Goal: Task Accomplishment & Management: Use online tool/utility

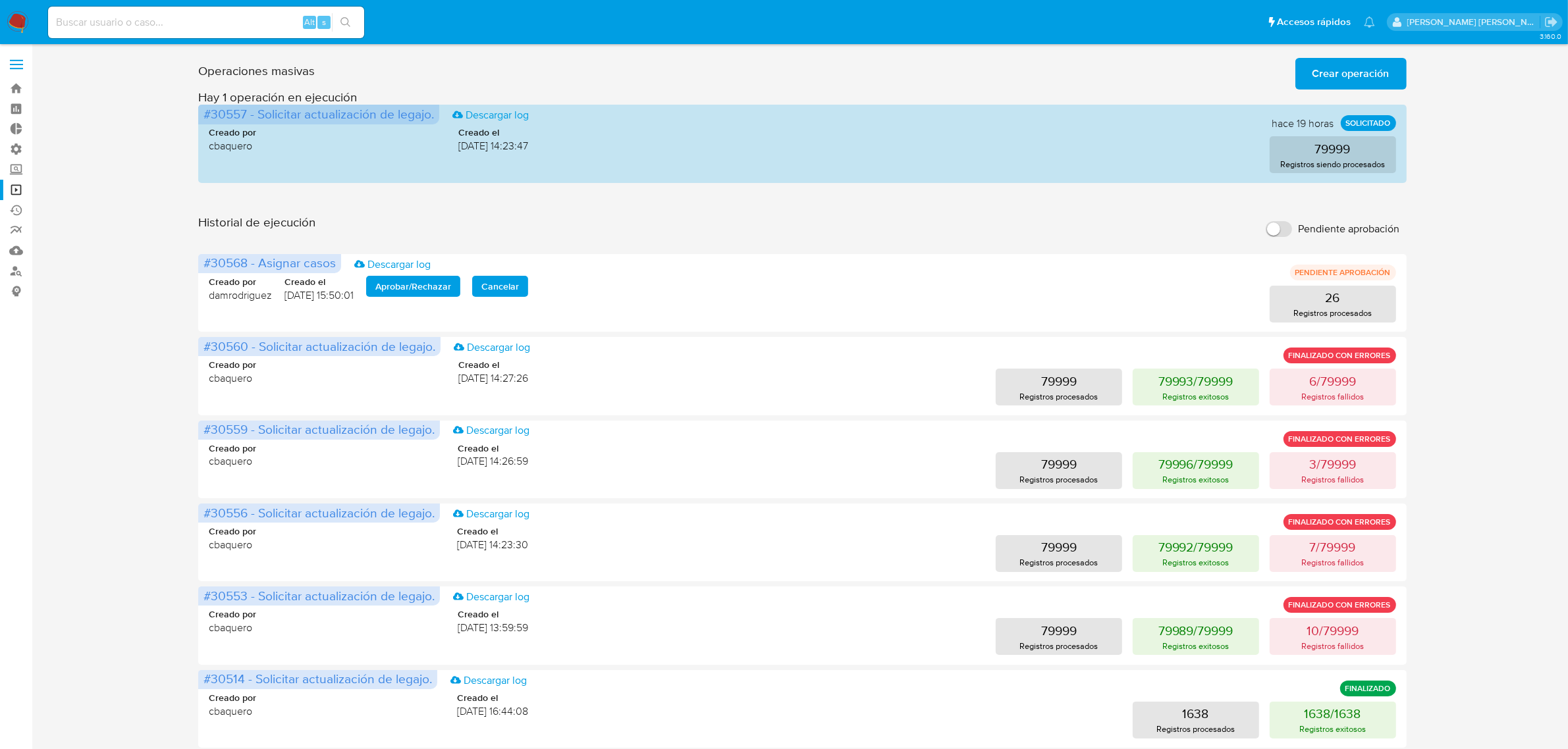
click at [15, 24] on img at bounding box center [18, 22] width 22 height 22
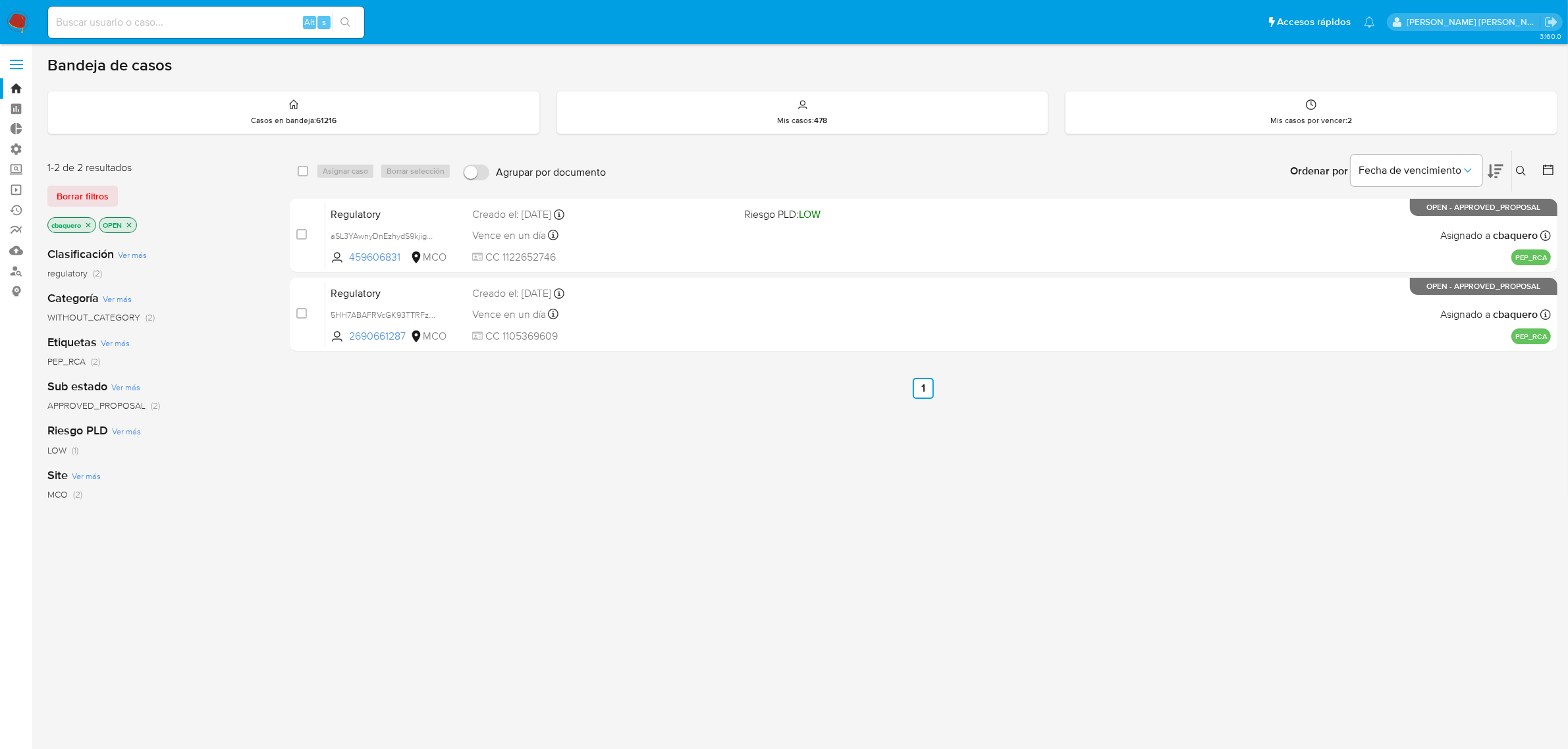
click at [15, 70] on label at bounding box center [16, 64] width 33 height 27
click at [0, 0] on input "checkbox" at bounding box center [0, 0] width 0 height 0
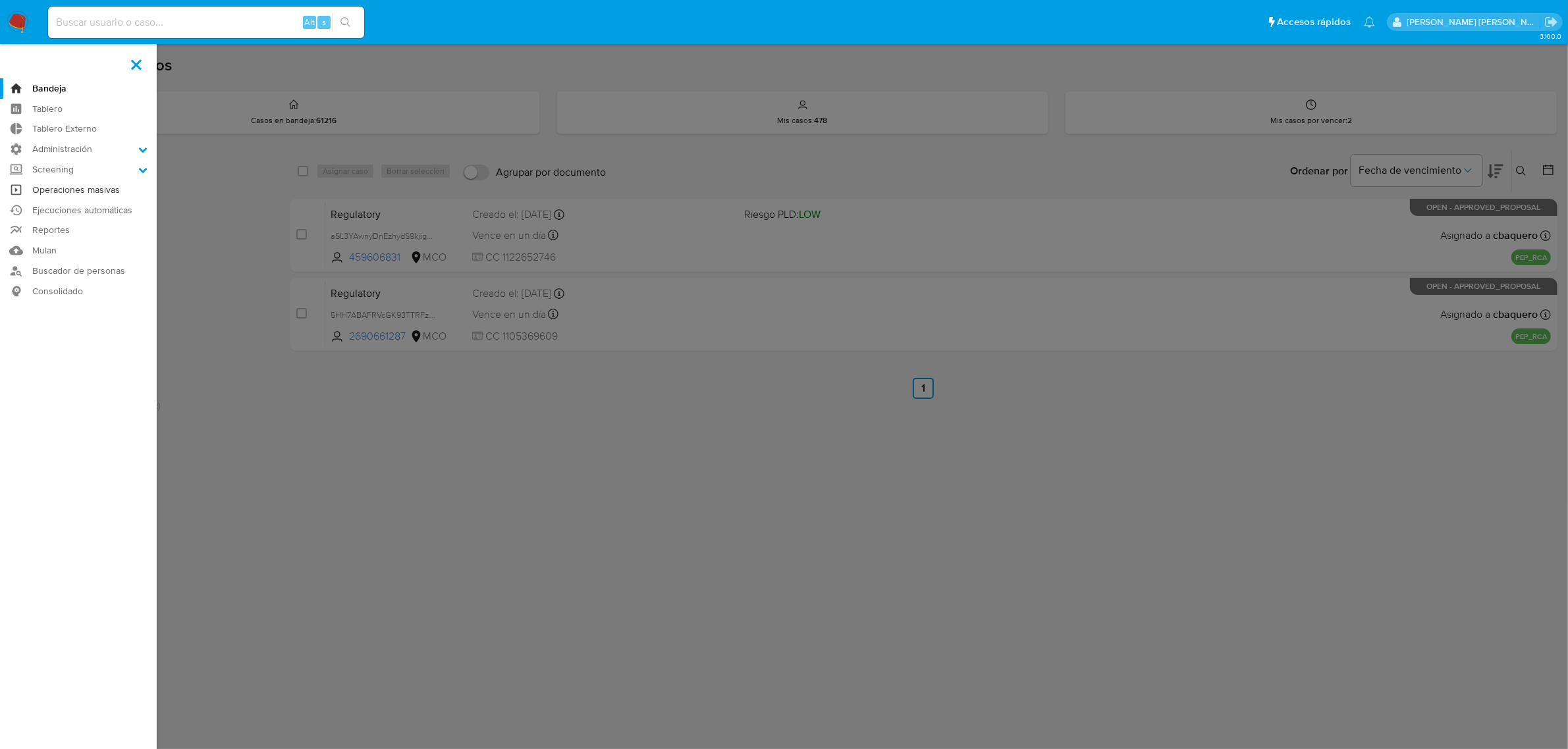
click at [73, 188] on link "Operaciones masivas" at bounding box center [78, 190] width 157 height 21
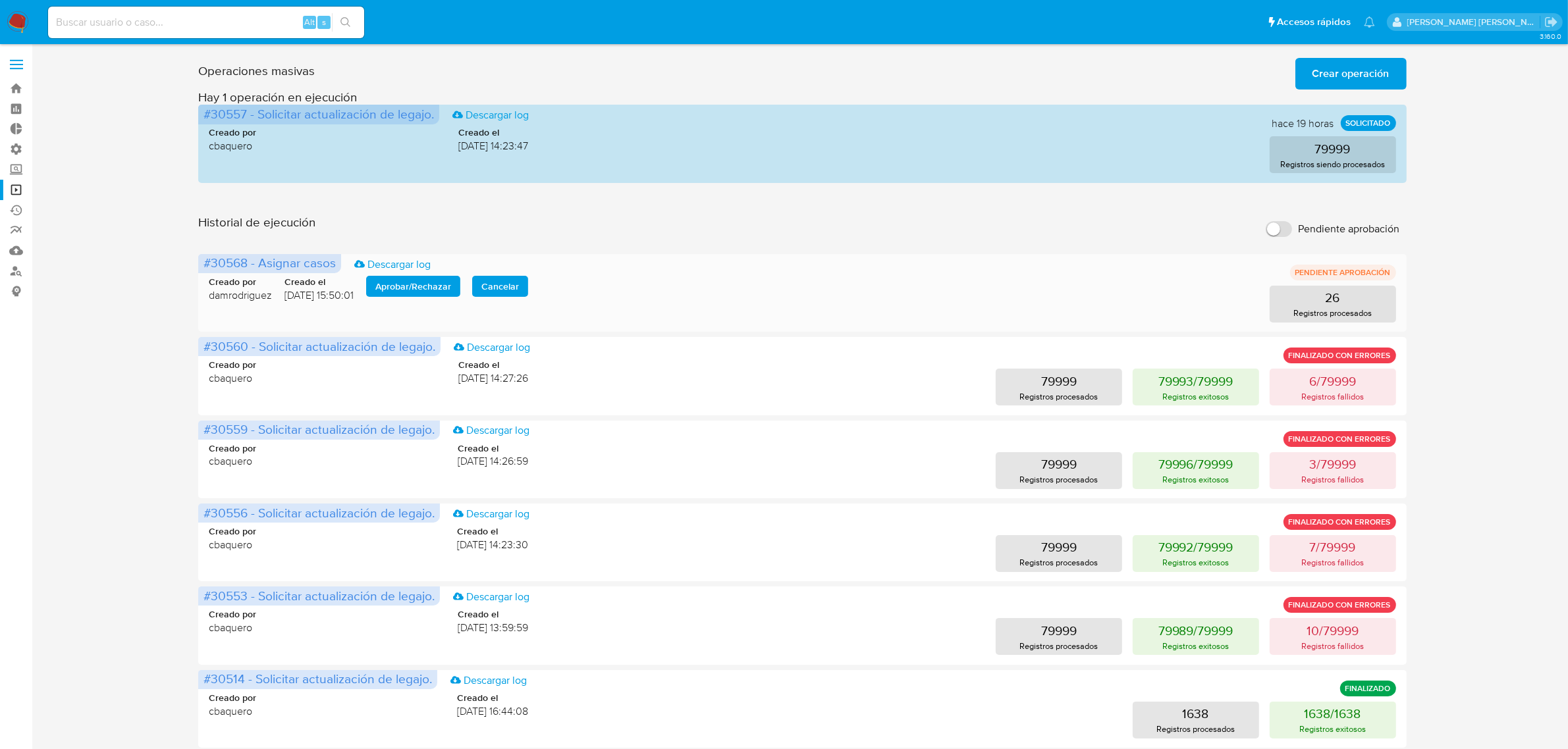
click at [423, 294] on span "Aprobar / Rechazar" at bounding box center [413, 286] width 76 height 19
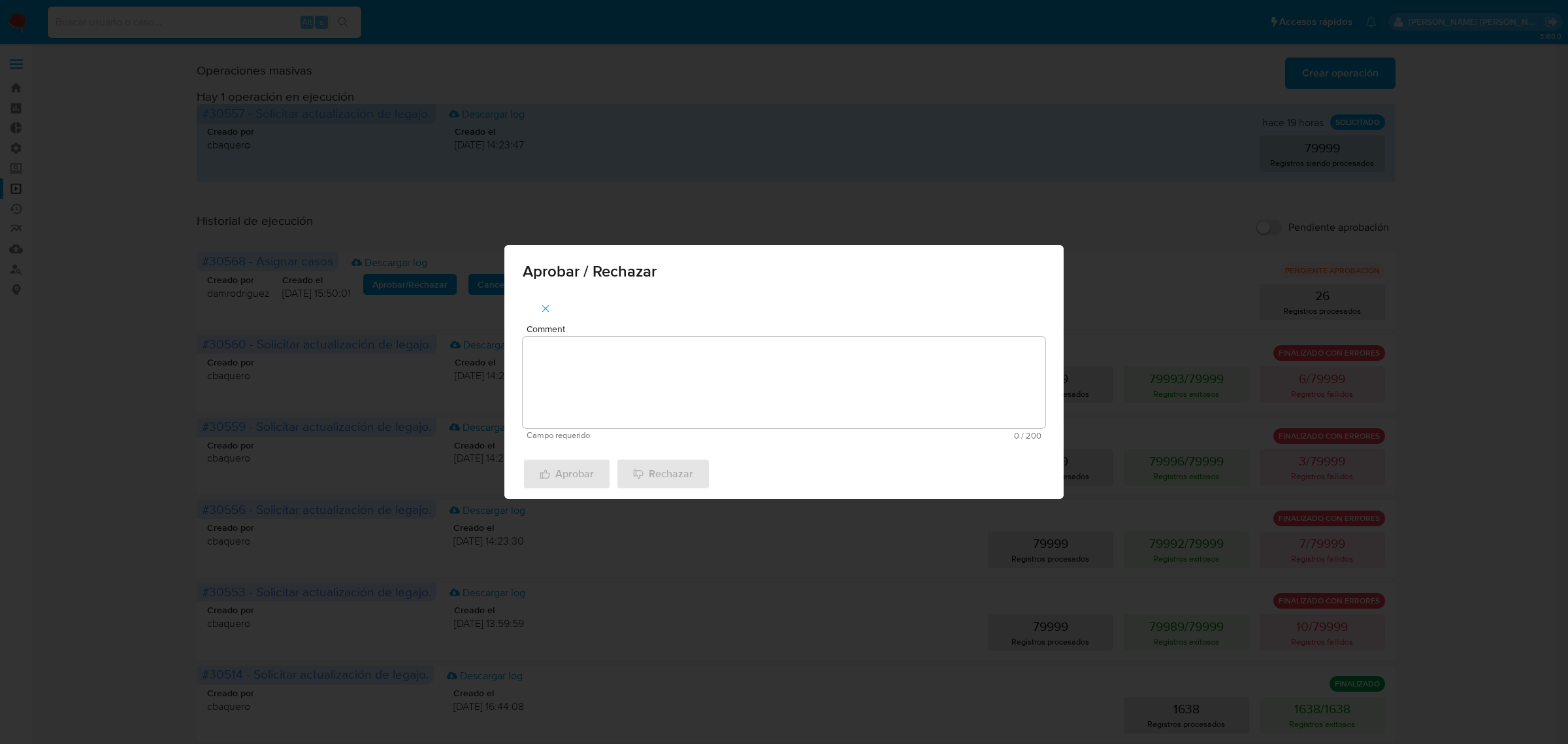
click at [583, 354] on textarea "Comment" at bounding box center [784, 382] width 523 height 91
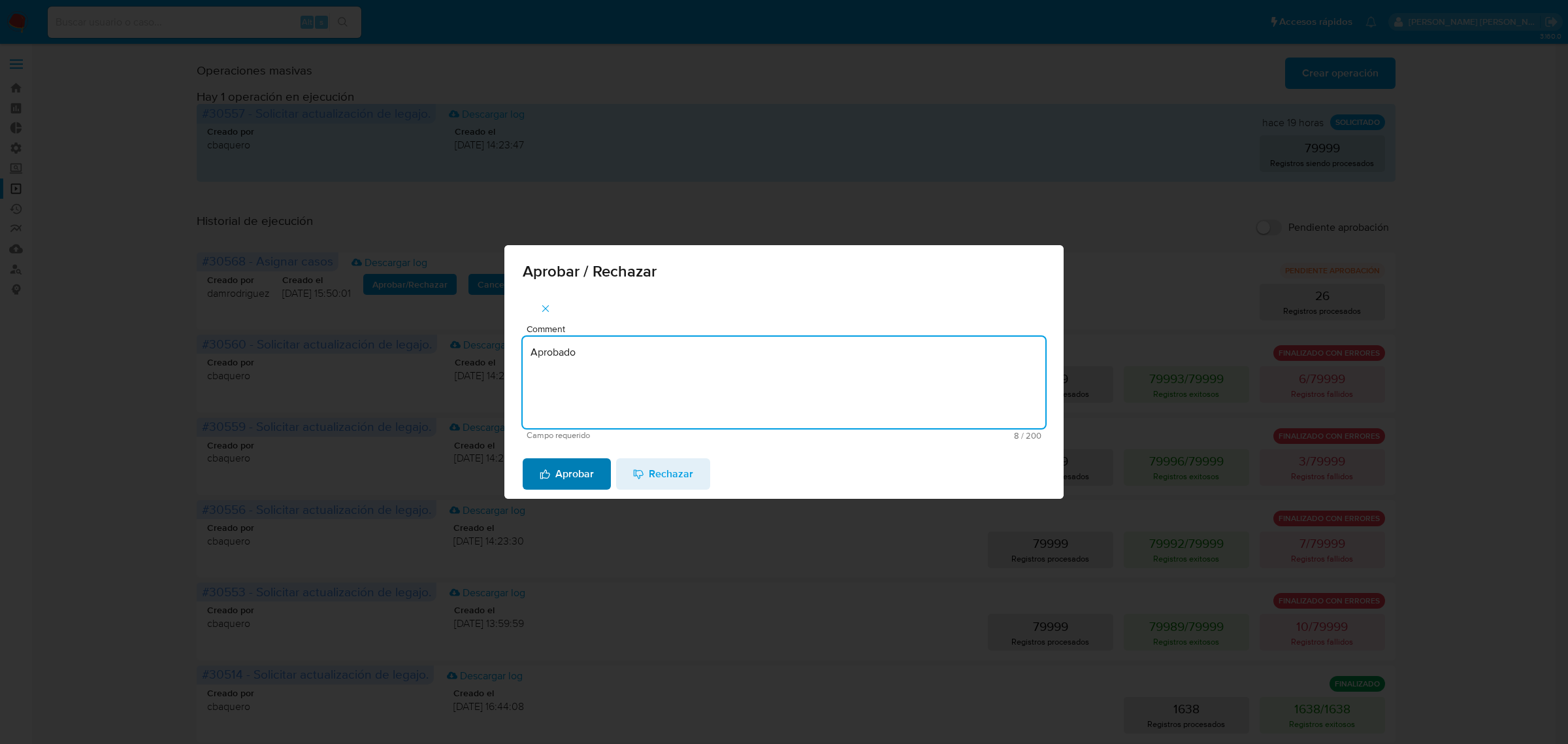
type textarea "Aprobado"
click at [546, 487] on span "Aprobar" at bounding box center [567, 474] width 54 height 29
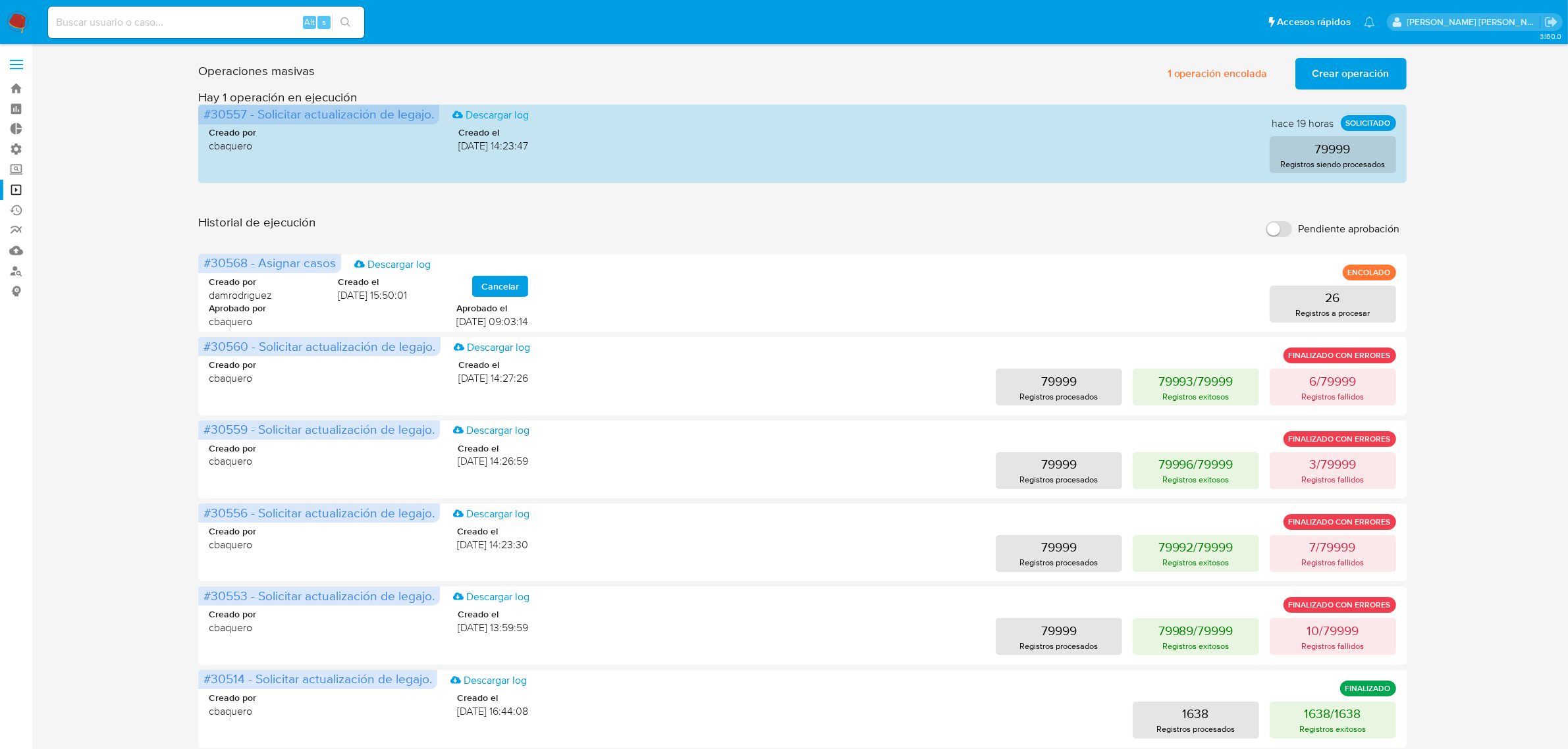
click at [1340, 76] on span "Crear operación" at bounding box center [1351, 73] width 77 height 29
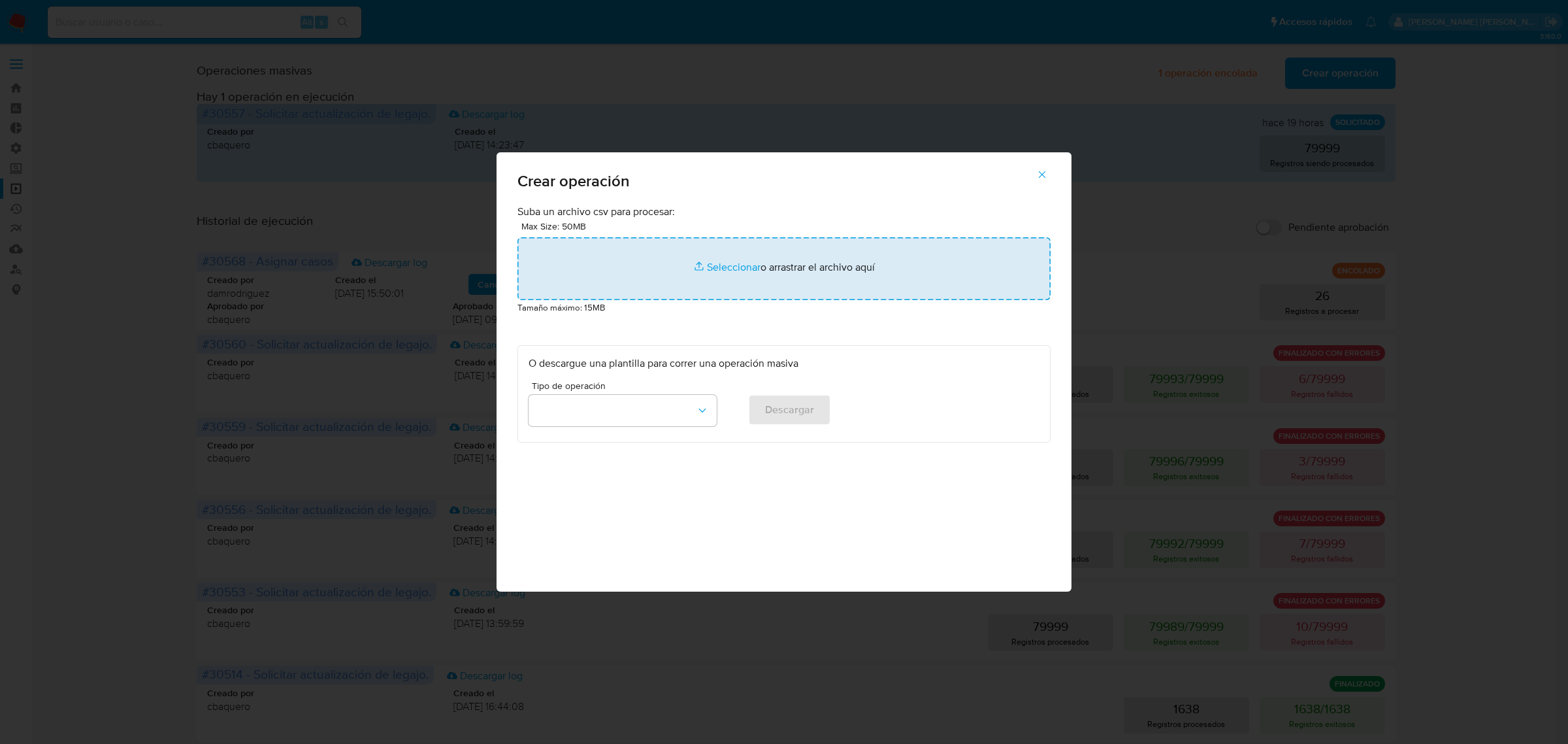
click at [678, 275] on input "file" at bounding box center [784, 268] width 533 height 63
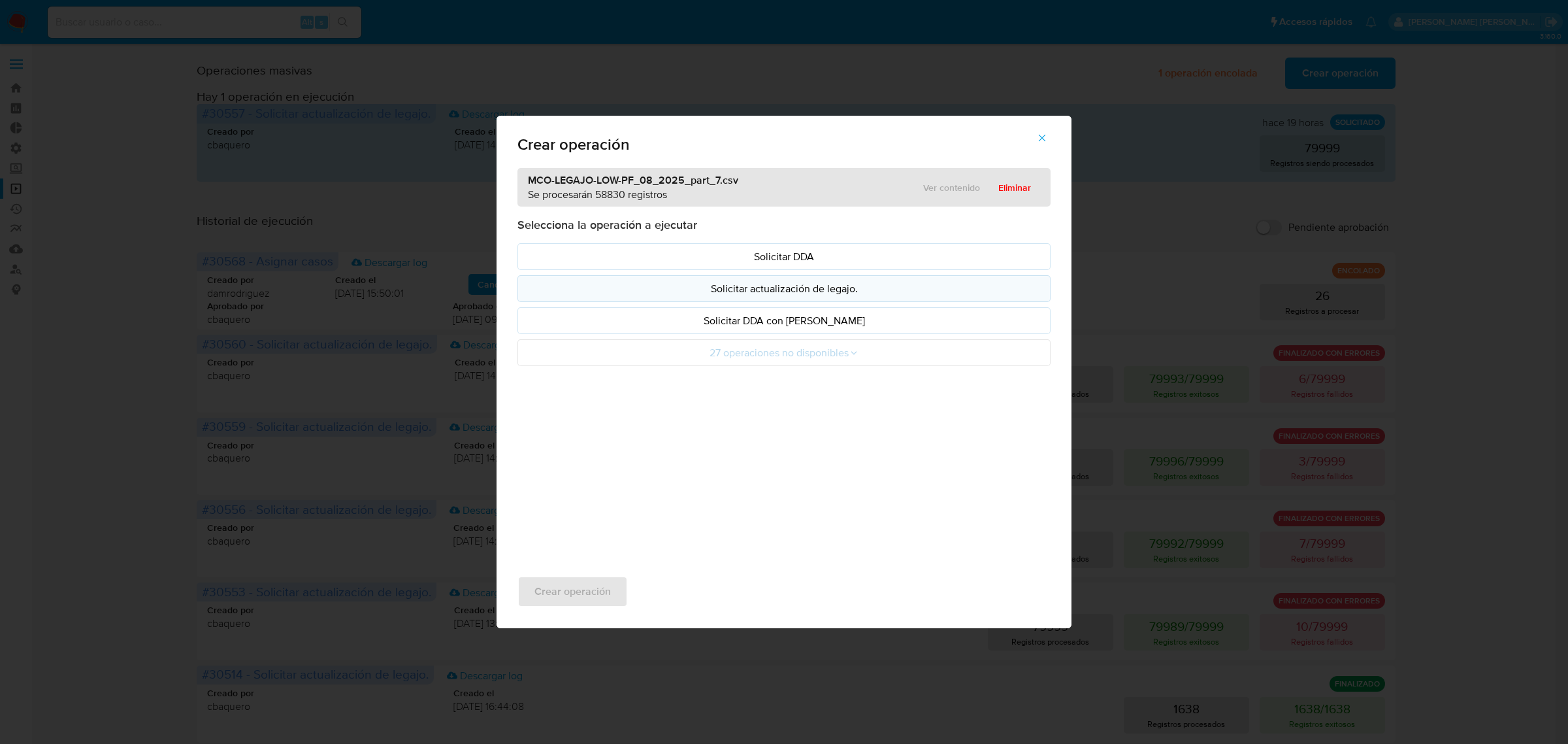
click at [775, 292] on p "Solicitar actualización de legajo." at bounding box center [784, 289] width 511 height 15
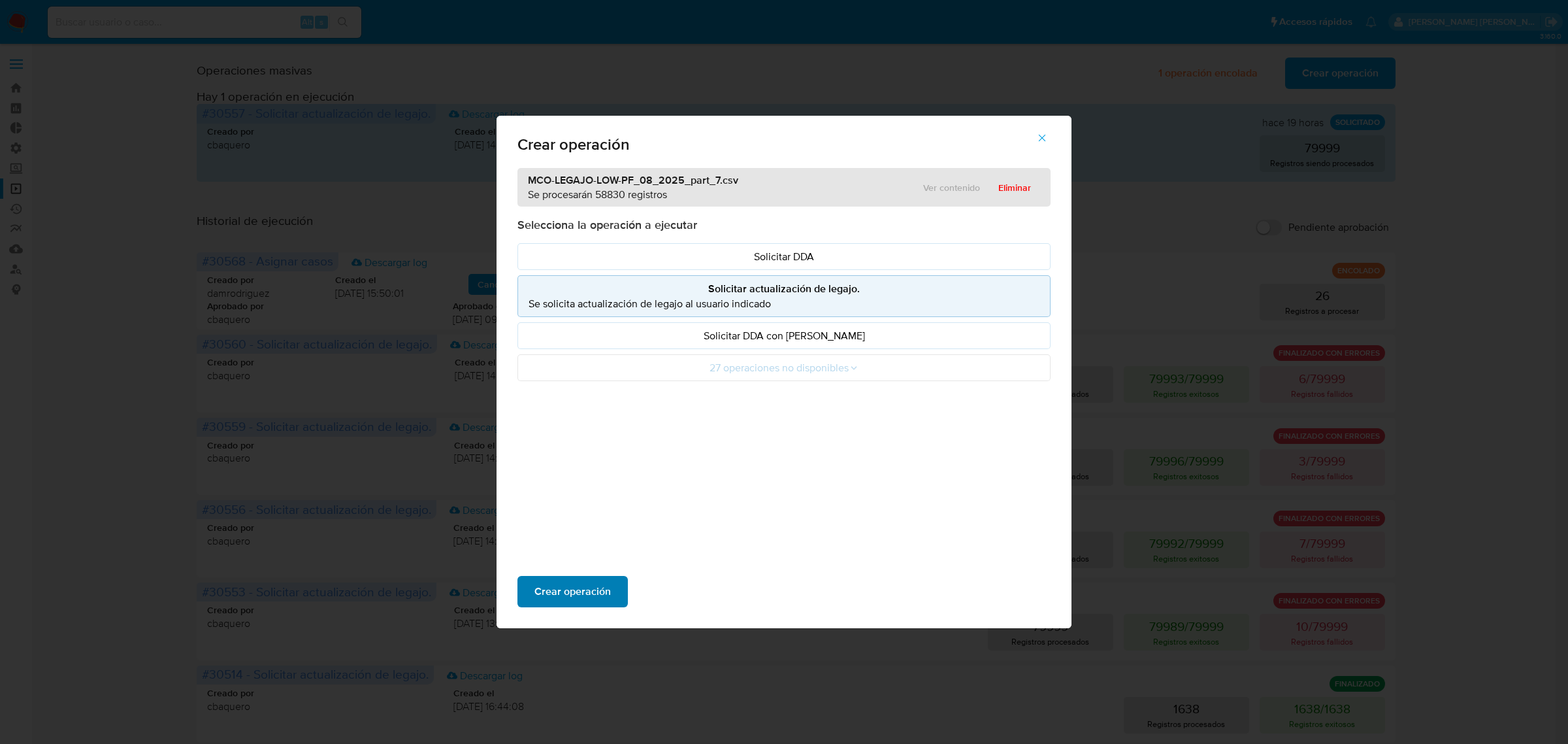
click at [540, 602] on span "Crear operación" at bounding box center [573, 592] width 77 height 29
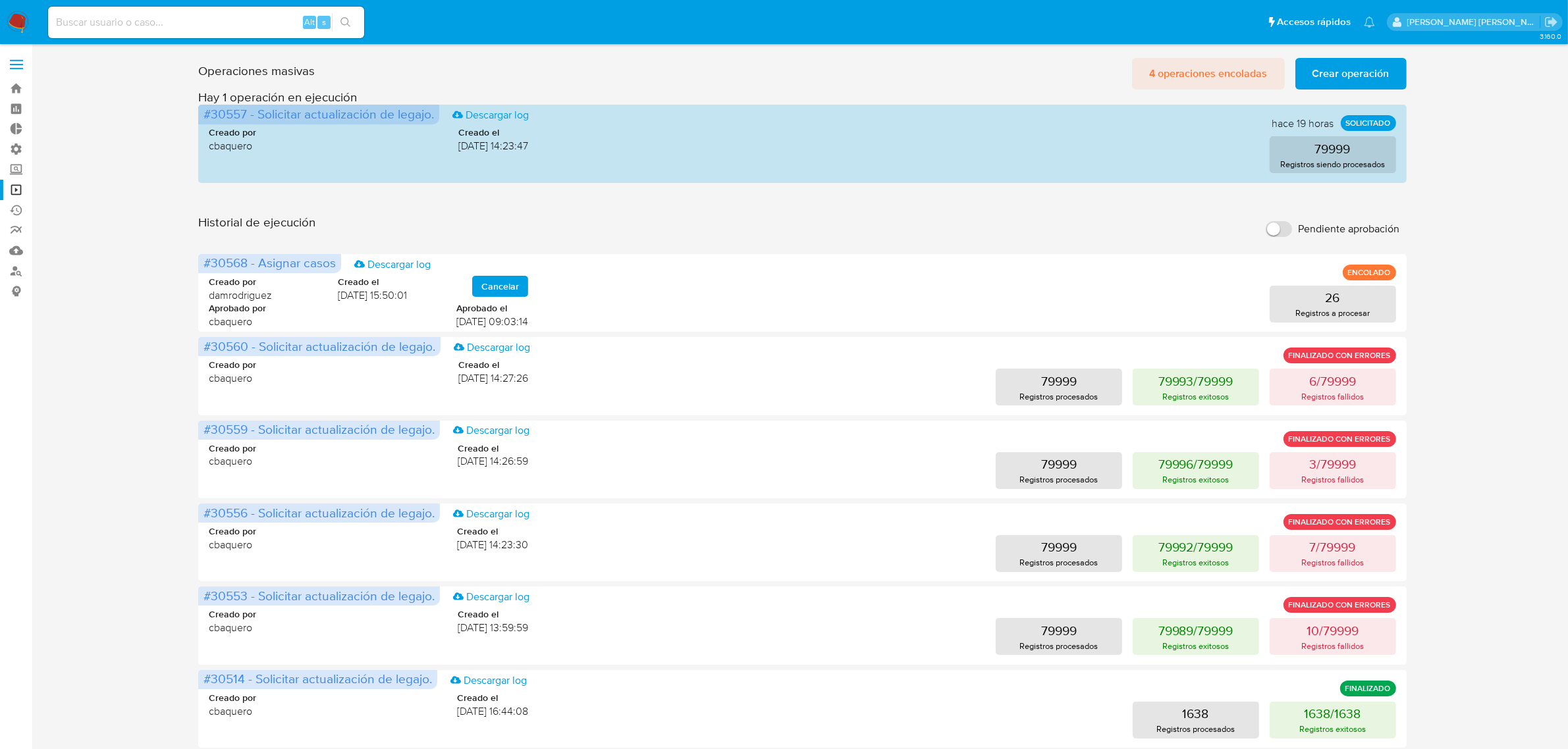
click at [1208, 80] on span "4 operaciones encoladas" at bounding box center [1208, 73] width 119 height 29
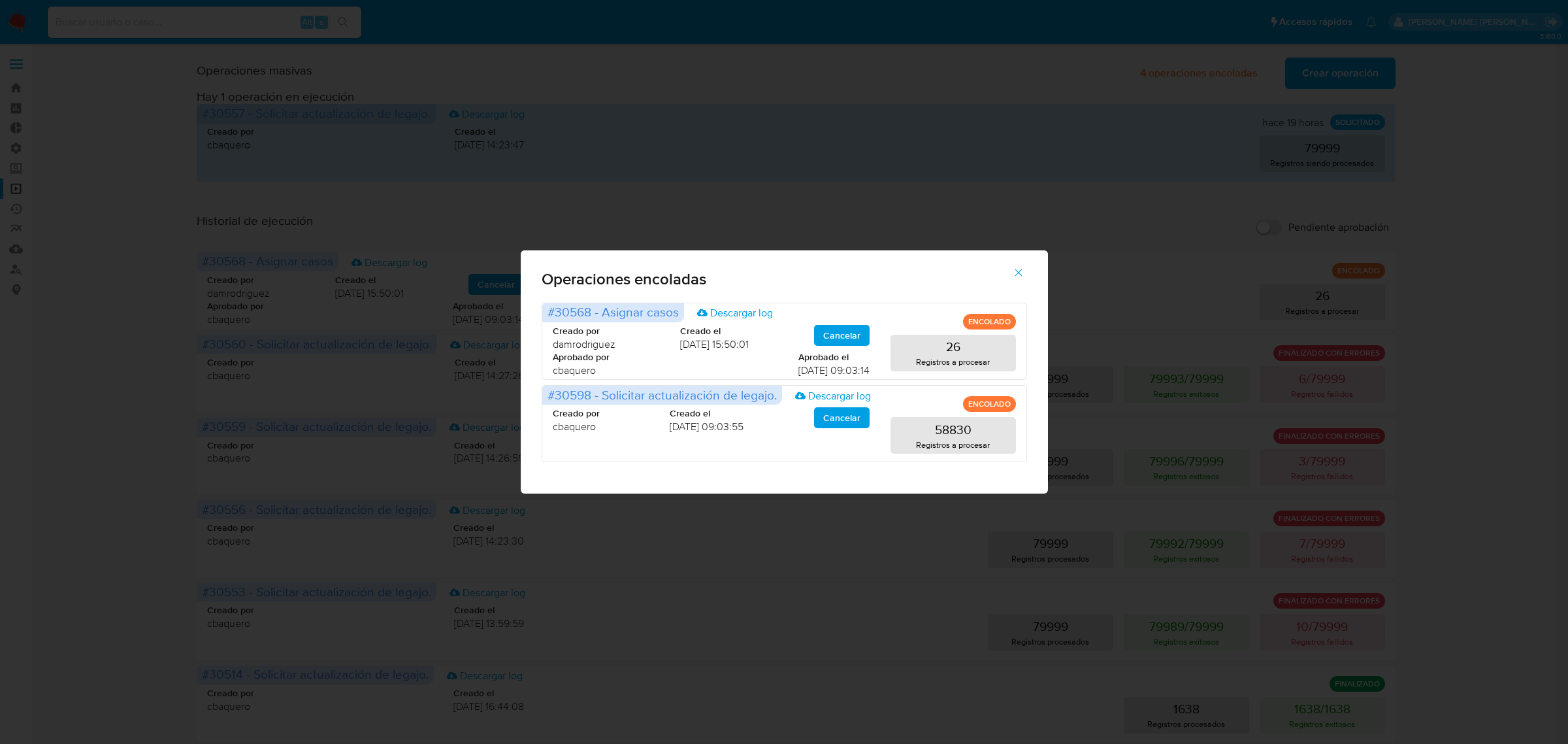
click at [1020, 278] on icon "button" at bounding box center [1019, 273] width 12 height 12
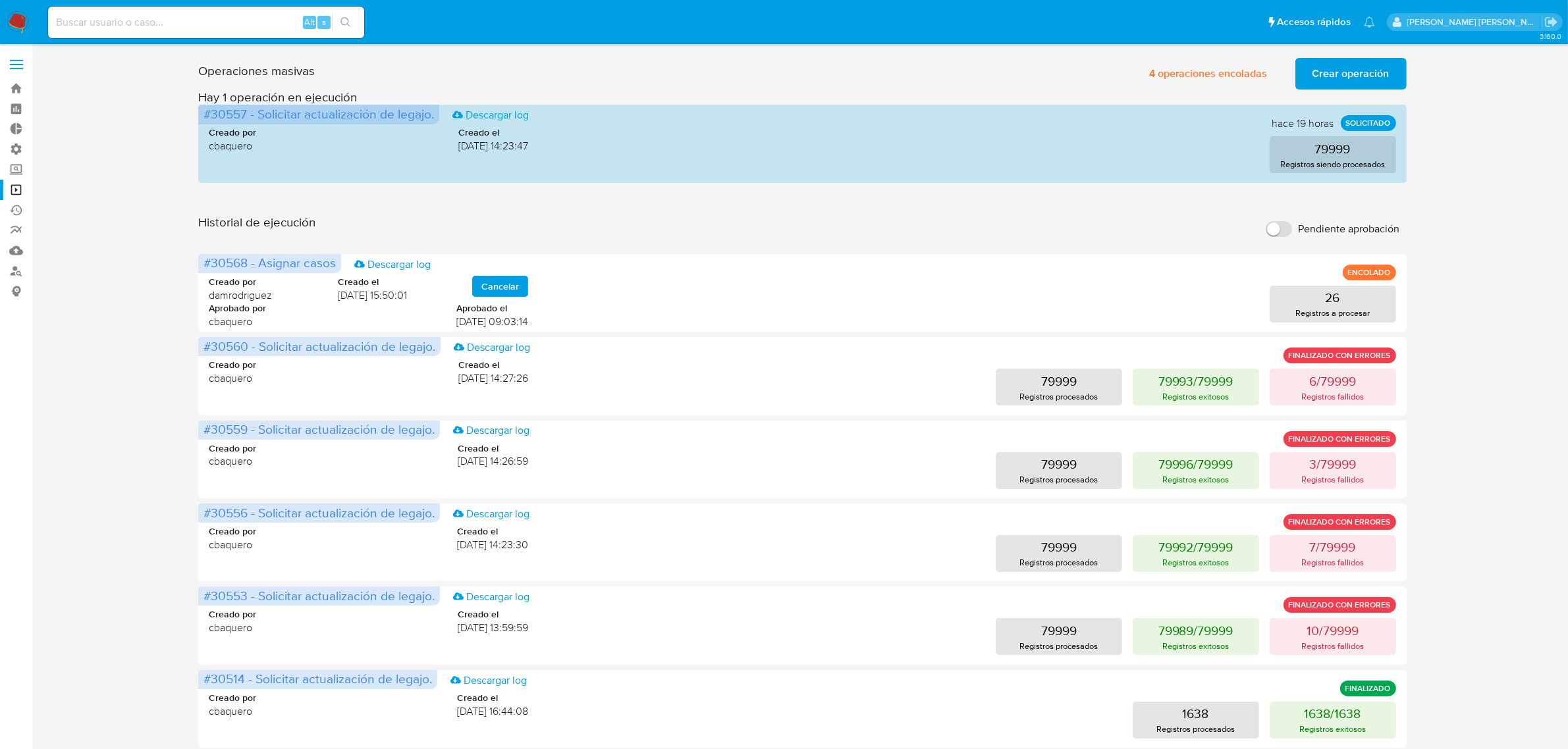
click at [21, 24] on img at bounding box center [18, 22] width 22 height 22
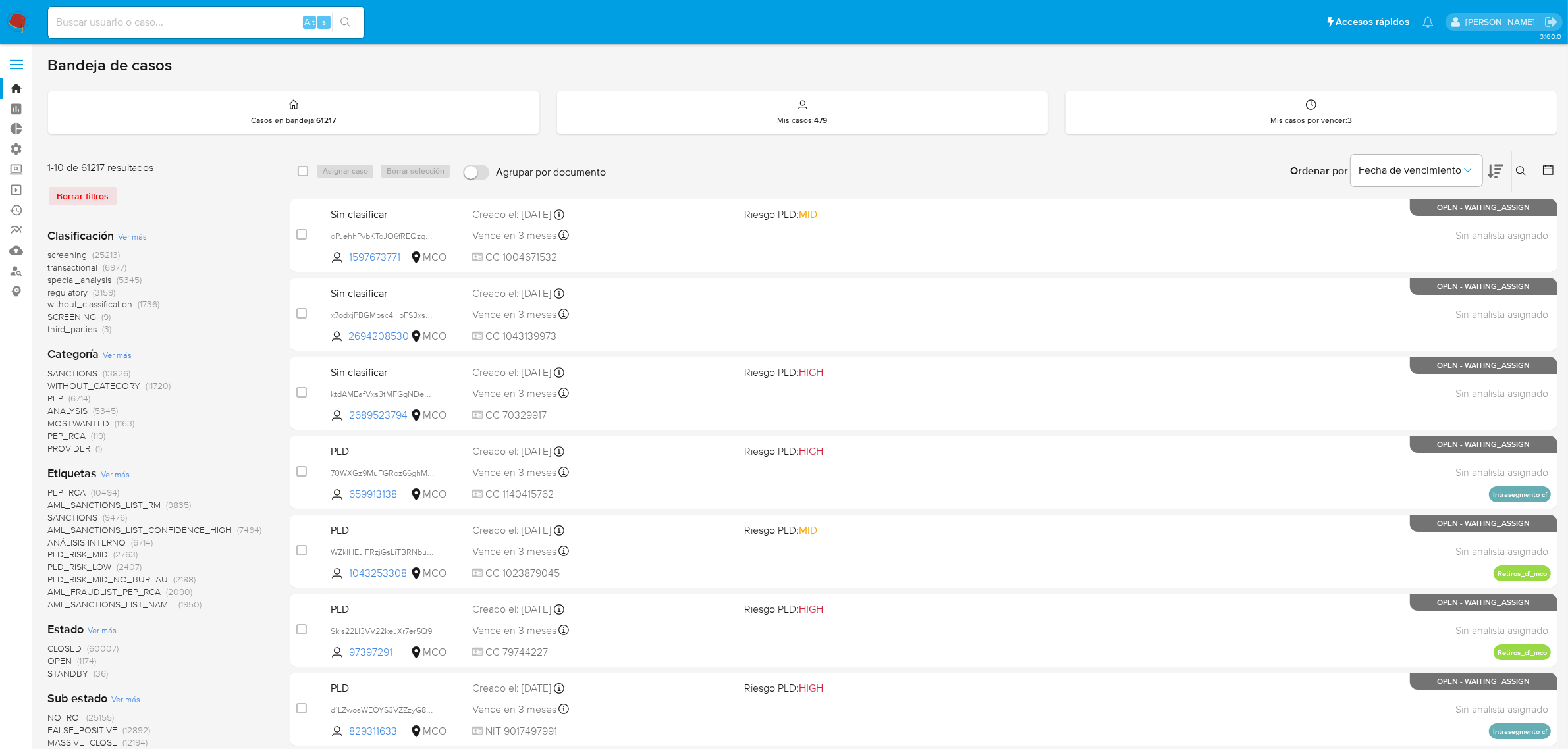
click at [13, 60] on span at bounding box center [16, 60] width 13 height 2
click at [0, 0] on input "checkbox" at bounding box center [0, 0] width 0 height 0
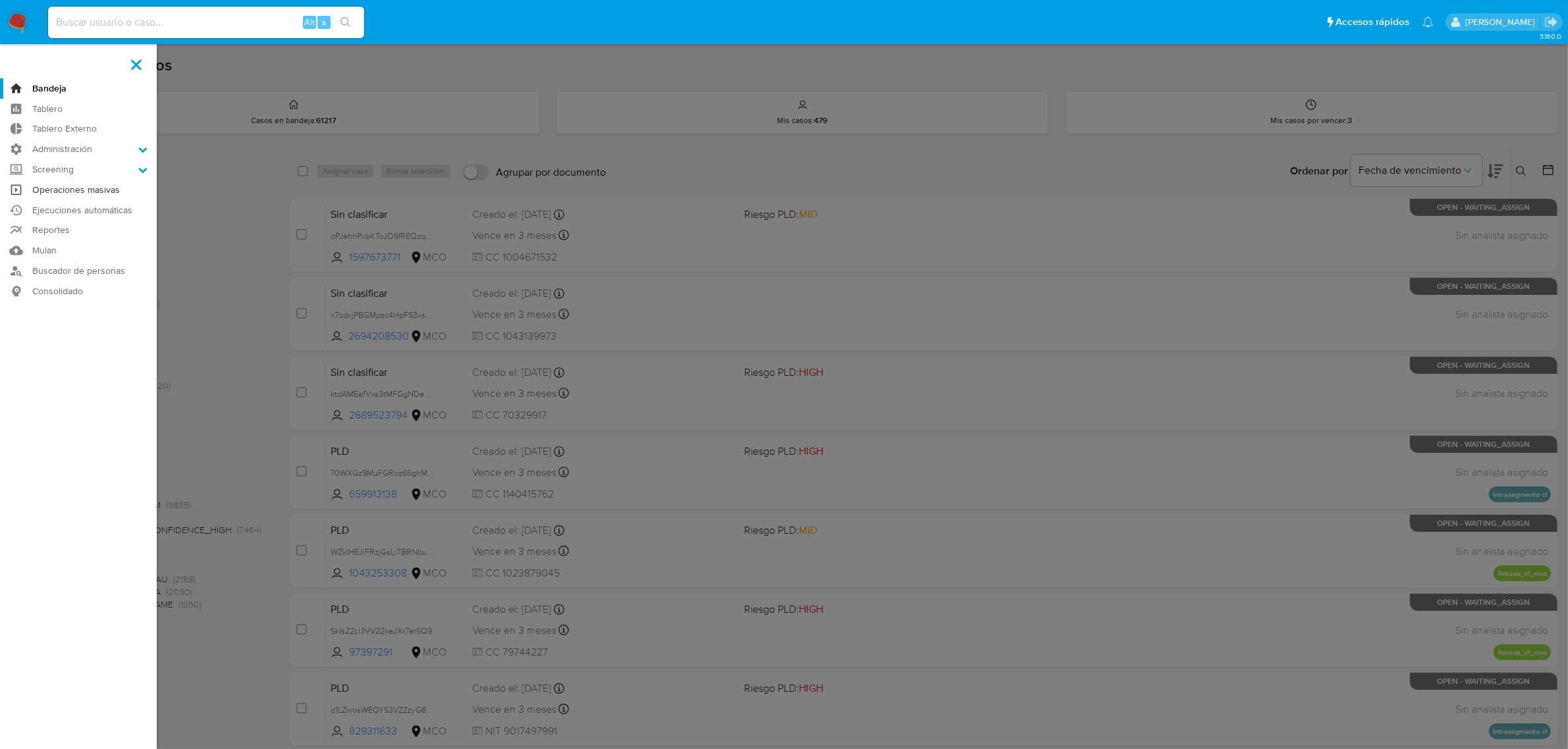
click at [60, 185] on link "Operaciones masivas" at bounding box center [78, 190] width 157 height 21
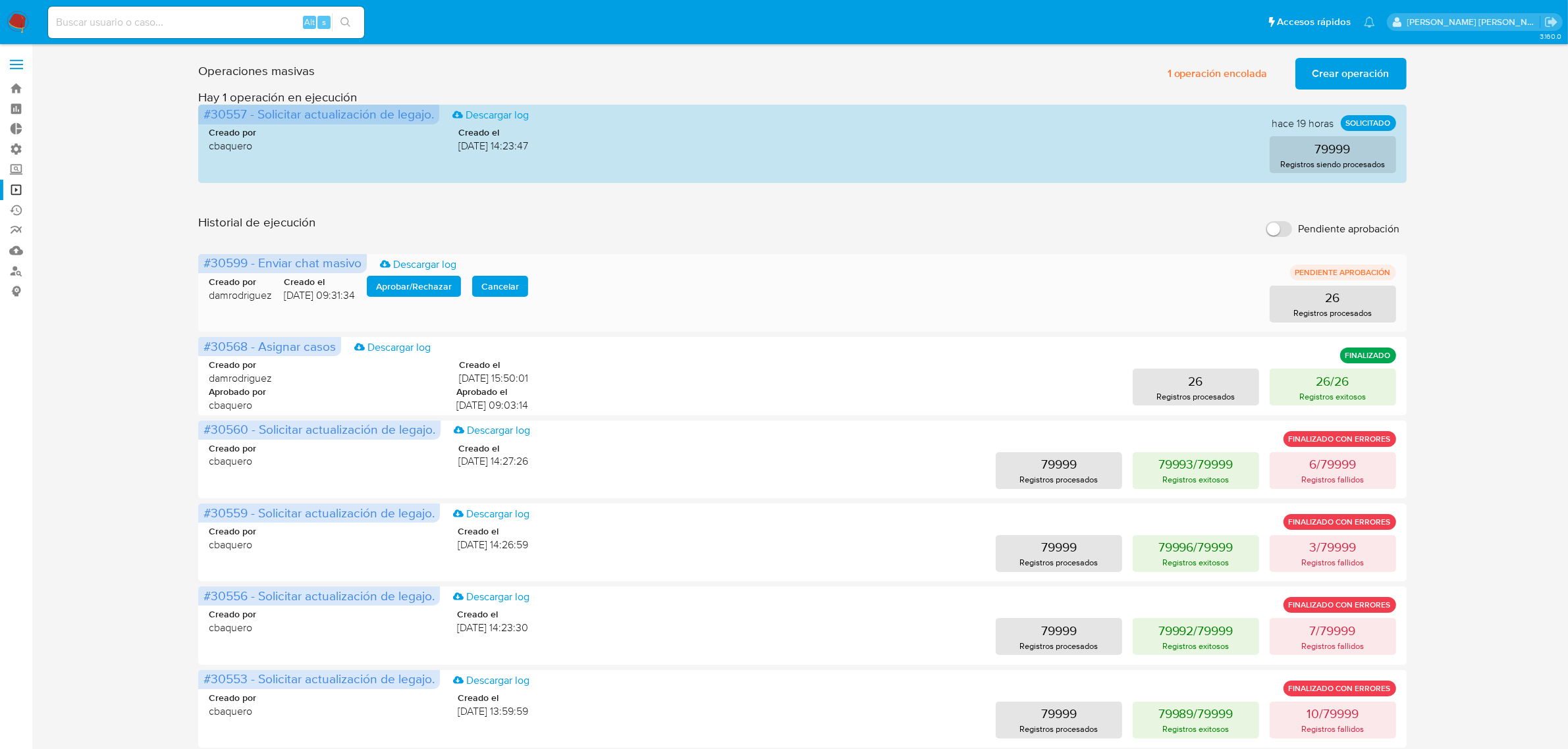
click at [433, 280] on span "Aprobar / Rechazar" at bounding box center [414, 286] width 76 height 19
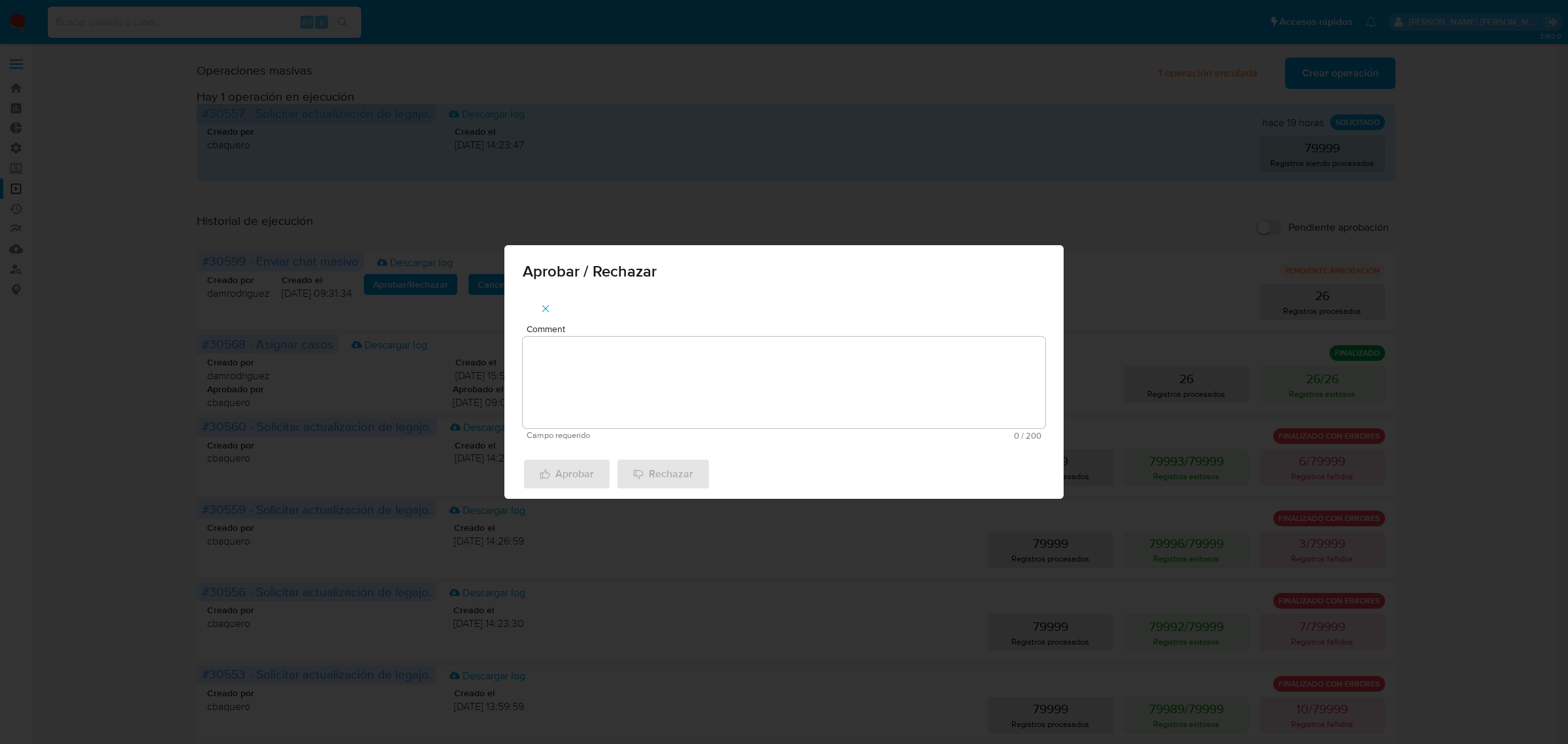
click at [587, 375] on textarea "Comment" at bounding box center [784, 382] width 523 height 91
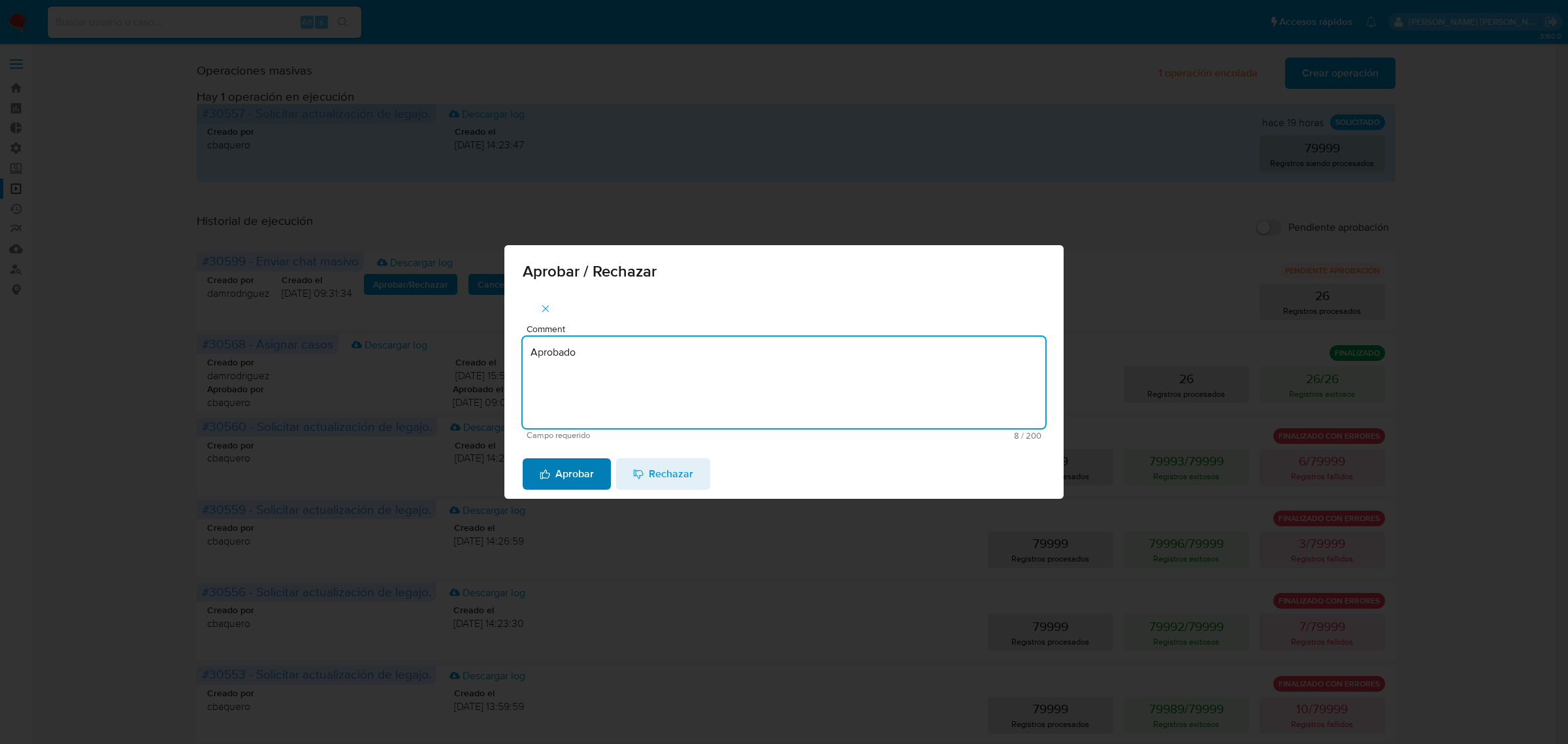
type textarea "Aprobado"
click at [567, 478] on span "Aprobar" at bounding box center [567, 474] width 54 height 29
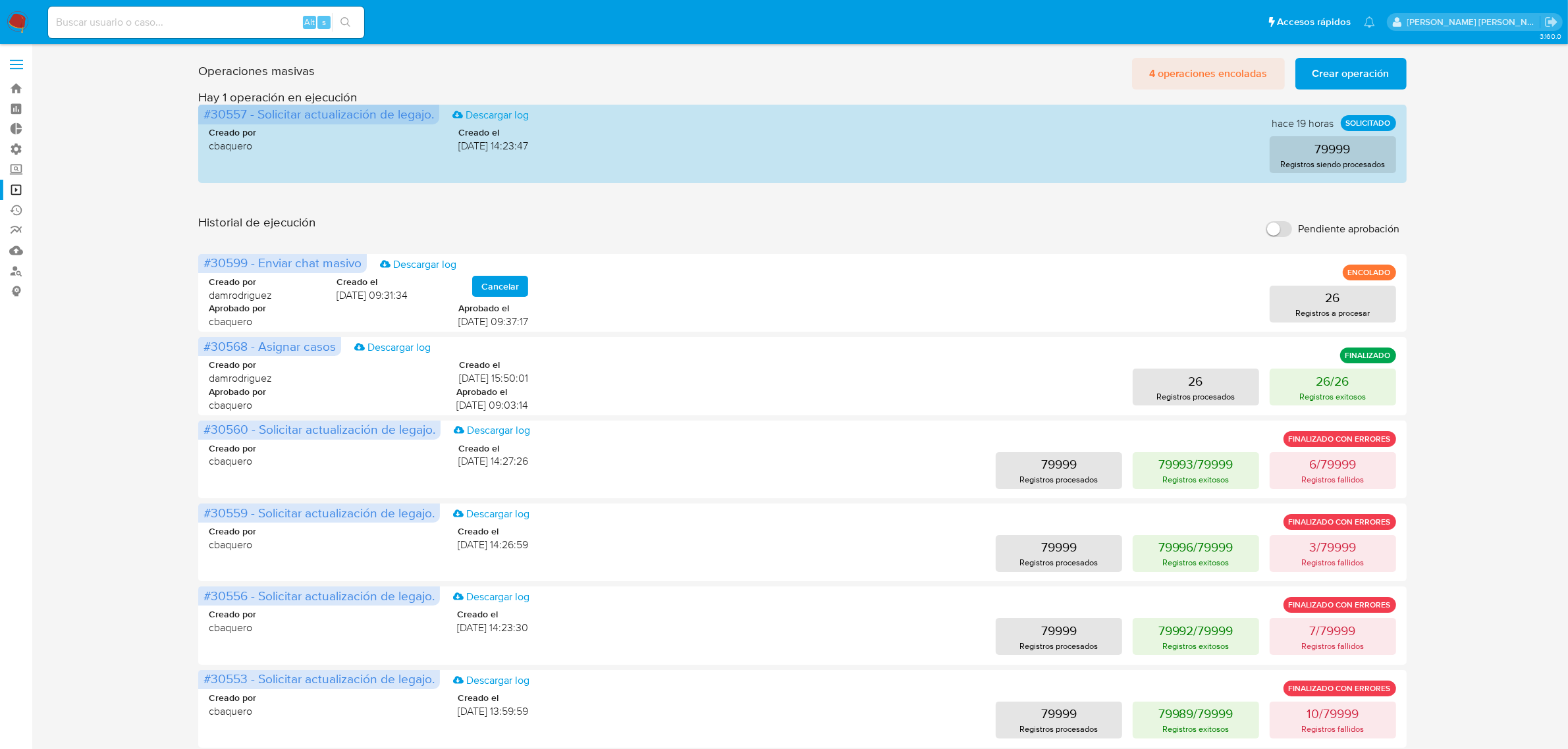
click at [1180, 69] on span "4 operaciones encoladas" at bounding box center [1208, 73] width 119 height 29
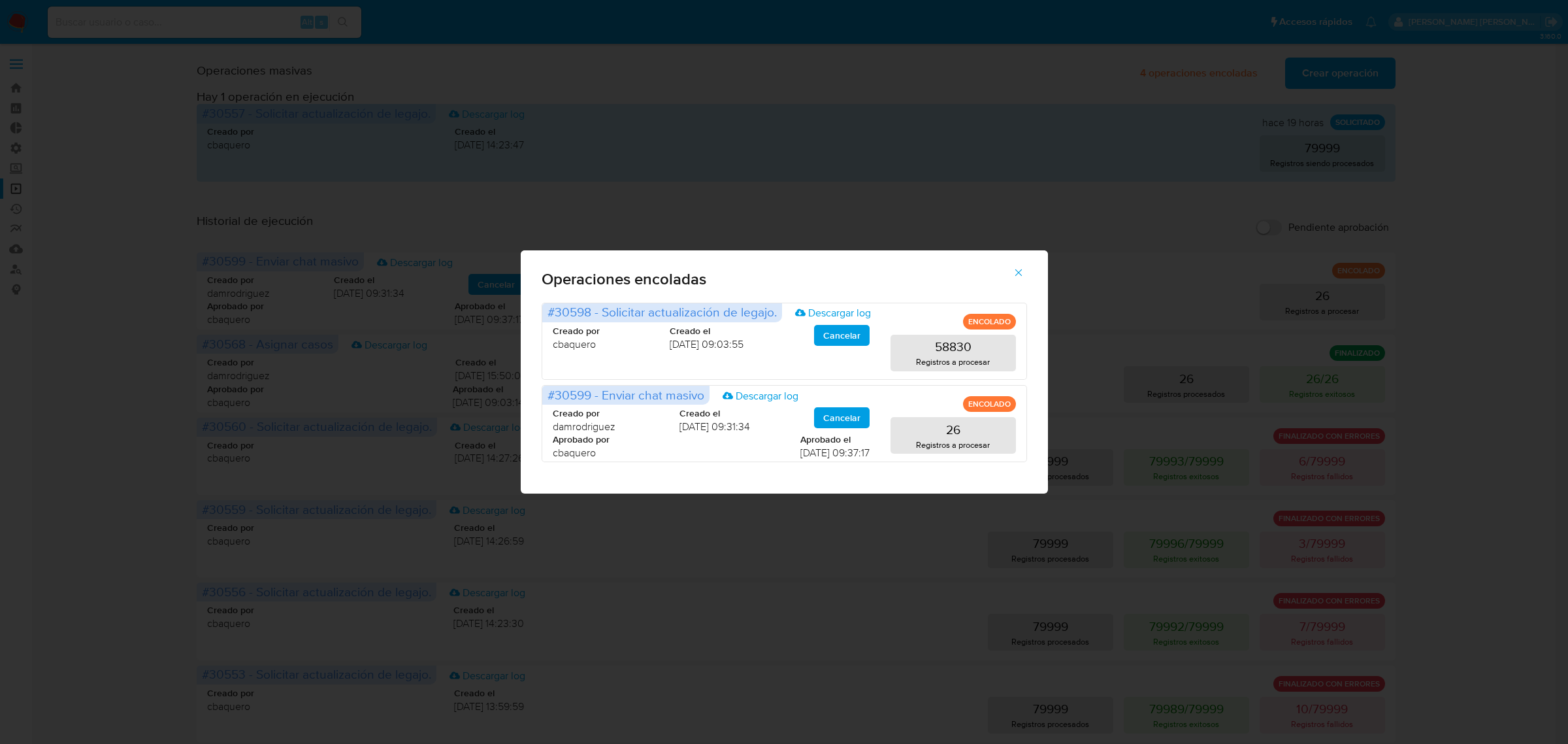
click at [1018, 278] on span "button" at bounding box center [1019, 273] width 12 height 29
